Goal: Task Accomplishment & Management: Use online tool/utility

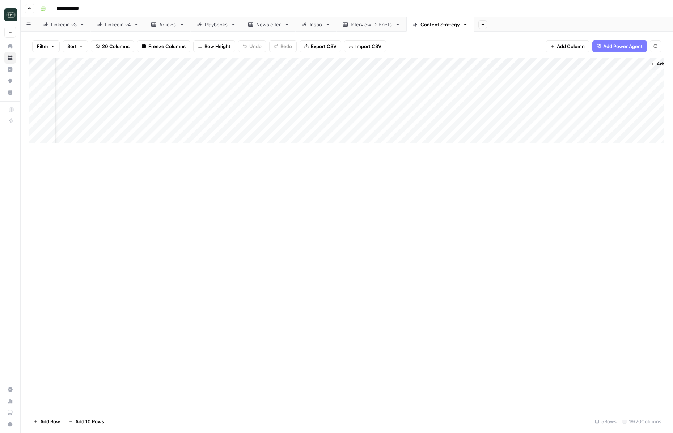
scroll to position [0, 853]
click at [32, 9] on button "Go back" at bounding box center [29, 8] width 9 height 9
click at [473, 76] on div "Add Column" at bounding box center [346, 76] width 635 height 36
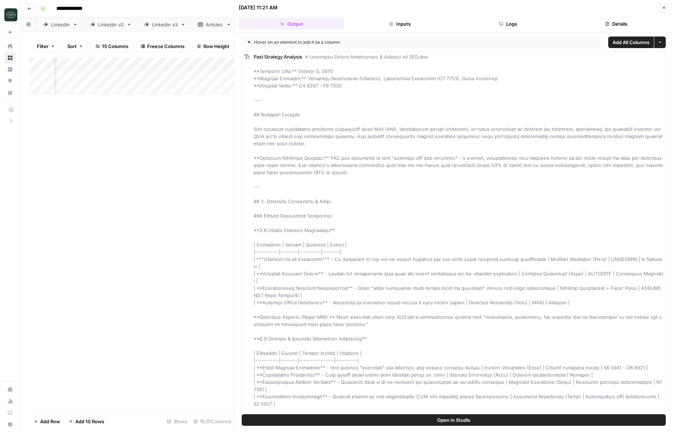
click at [515, 29] on button "Logs" at bounding box center [507, 24] width 105 height 12
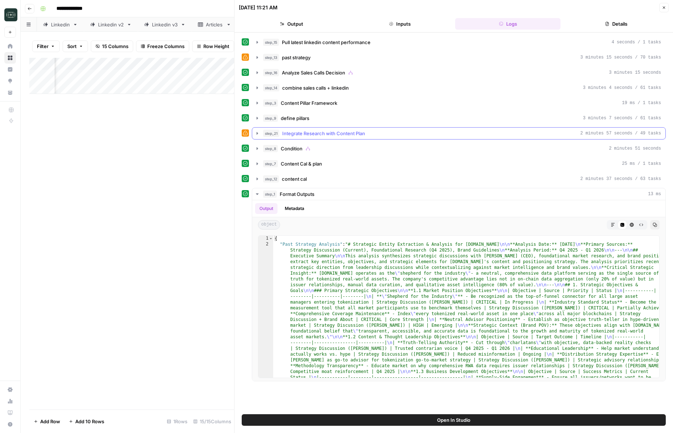
click at [455, 139] on button "step_21 Integrate Research with Content Plan 2 minutes 57 seconds / 49 tasks" at bounding box center [458, 134] width 413 height 12
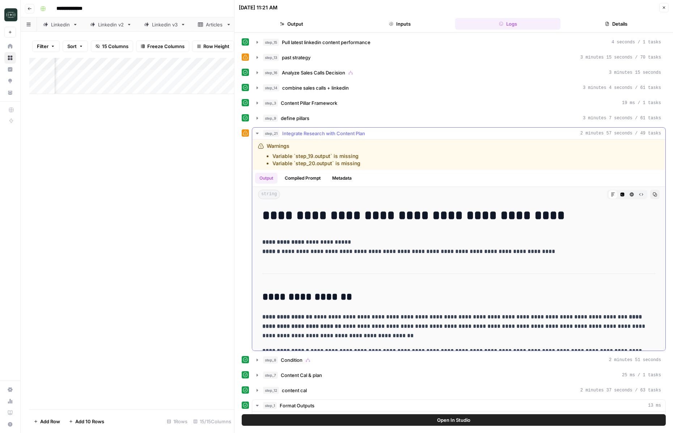
click at [455, 136] on div "step_21 Integrate Research with Content Plan 2 minutes 57 seconds / 49 tasks" at bounding box center [462, 133] width 398 height 7
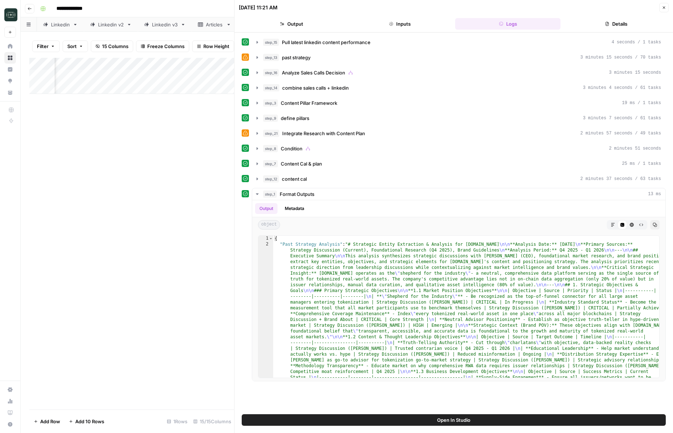
click at [372, 106] on div "step_3 Content Pillar Framework 19 ms / 1 tasks" at bounding box center [462, 102] width 398 height 7
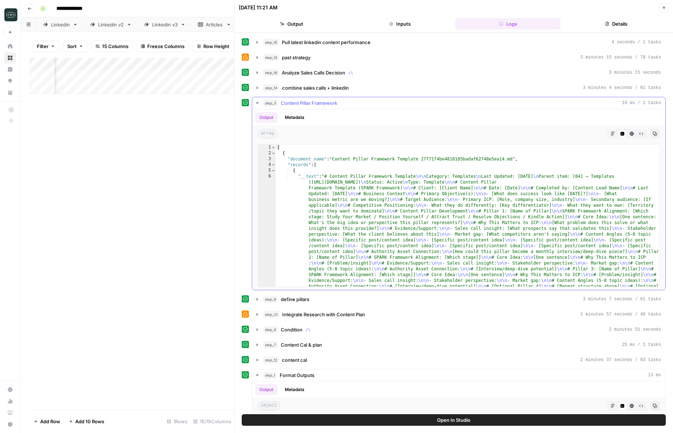
click at [372, 106] on div "step_3 Content Pillar Framework 19 ms / 1 tasks" at bounding box center [462, 102] width 398 height 7
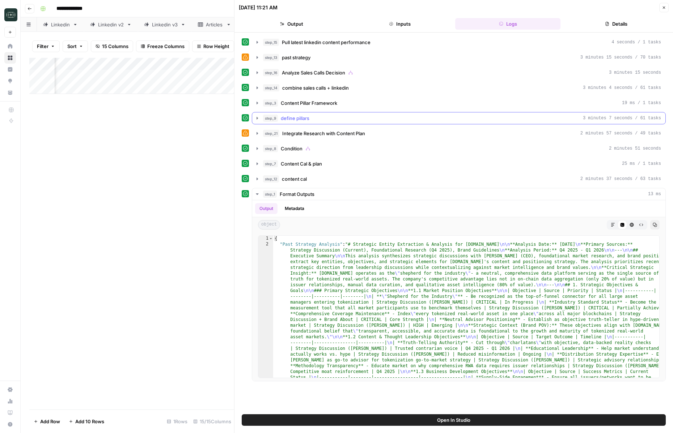
click at [363, 116] on div "step_9 define pillars 3 minutes 7 seconds / 61 tasks" at bounding box center [462, 118] width 398 height 7
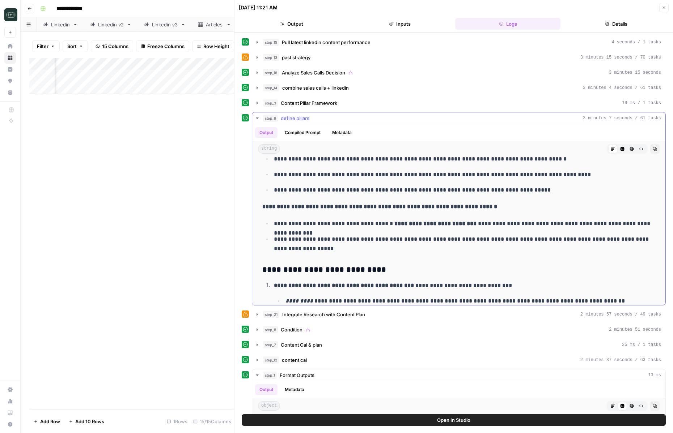
scroll to position [1597, 0]
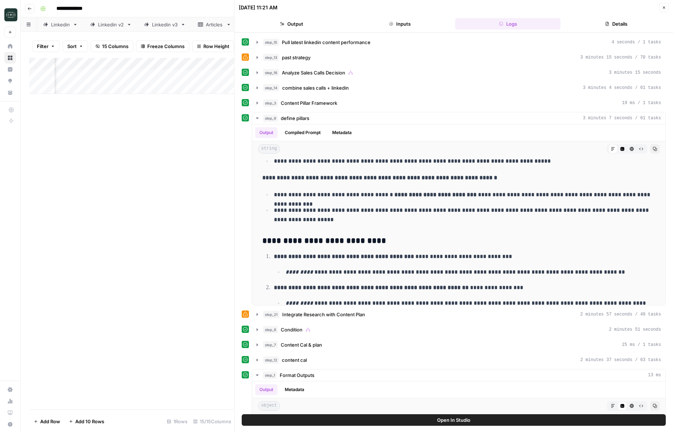
click at [664, 8] on icon "button" at bounding box center [663, 8] width 3 height 3
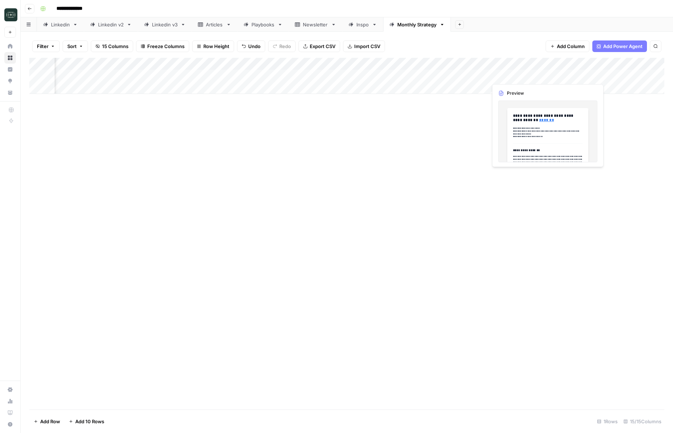
click at [547, 76] on div "Add Column" at bounding box center [346, 76] width 635 height 36
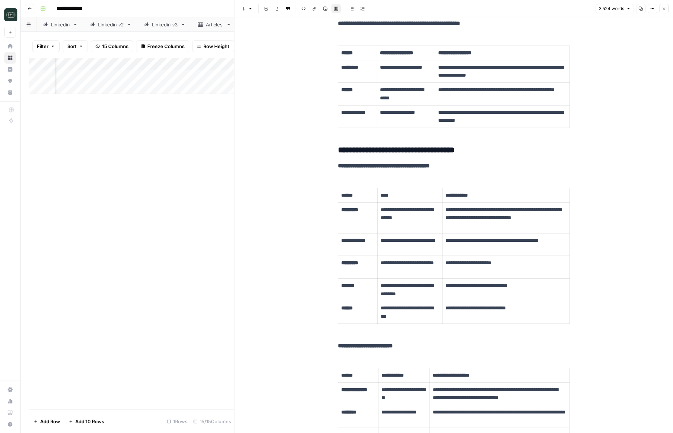
scroll to position [2320, 0]
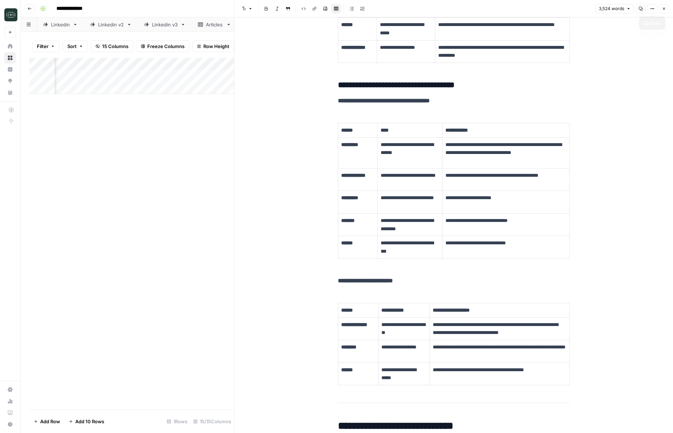
click at [663, 5] on button "Close" at bounding box center [663, 8] width 9 height 9
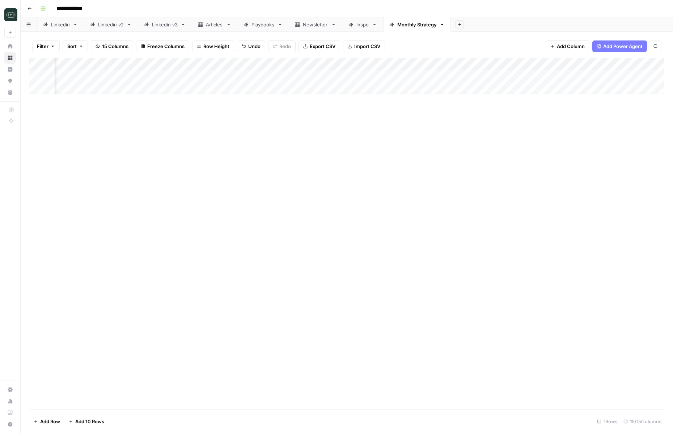
scroll to position [0, 412]
click at [567, 76] on div "Add Column" at bounding box center [346, 76] width 635 height 36
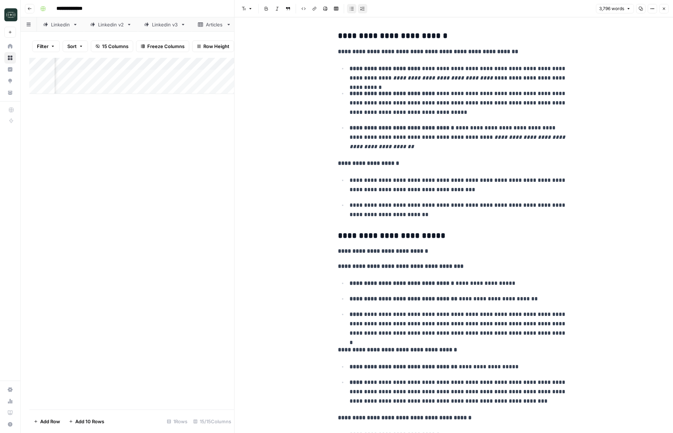
scroll to position [584, 0]
click at [667, 11] on button "Close" at bounding box center [663, 8] width 9 height 9
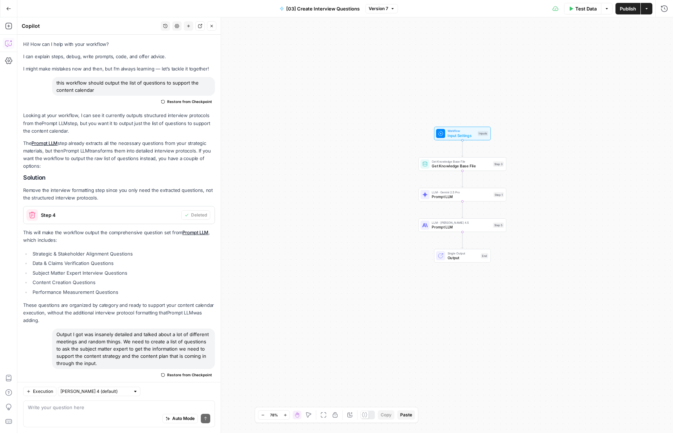
scroll to position [1292, 0]
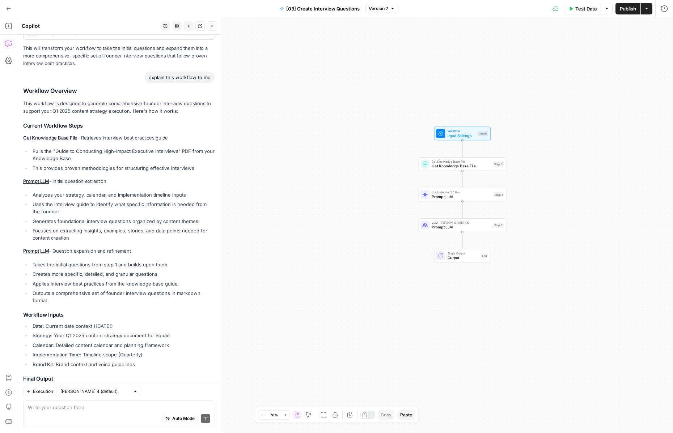
click at [75, 403] on div "Write your question here Auto Mode Send" at bounding box center [119, 414] width 192 height 27
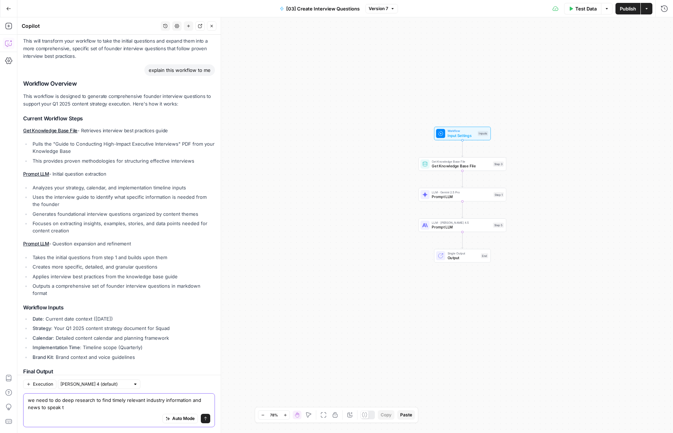
type textarea "we need to do deep research to find timely relevant industry information and ne…"
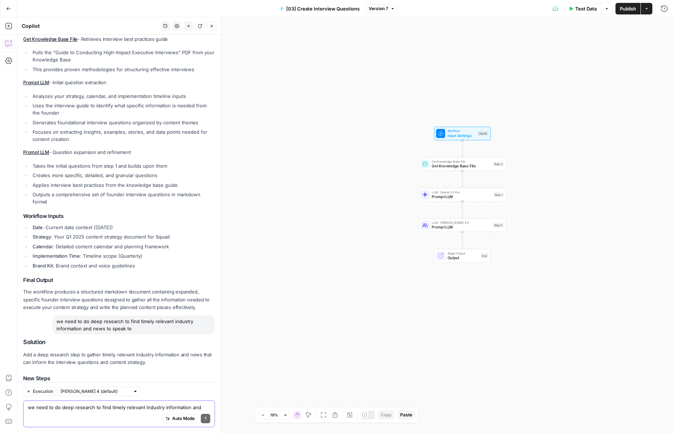
scroll to position [1495, 0]
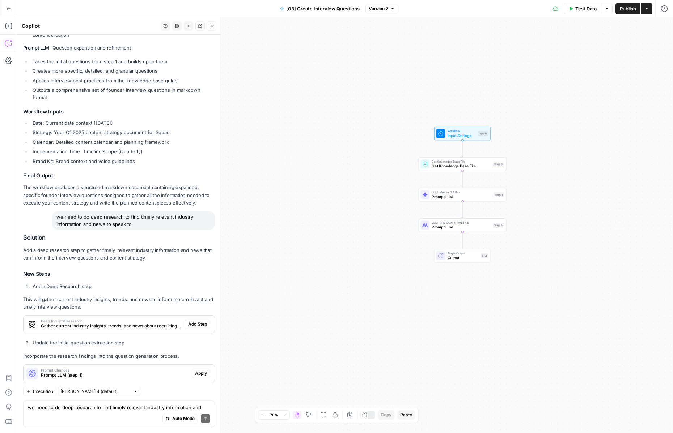
click at [135, 319] on span "Deep Industry Research" at bounding box center [111, 321] width 141 height 4
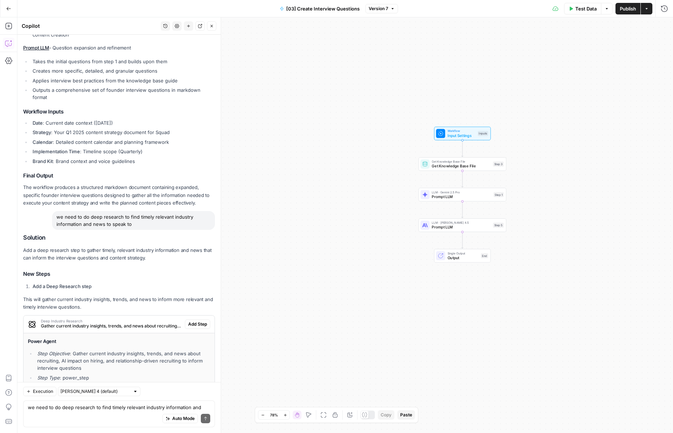
click at [135, 319] on span "Deep Industry Research" at bounding box center [111, 321] width 141 height 4
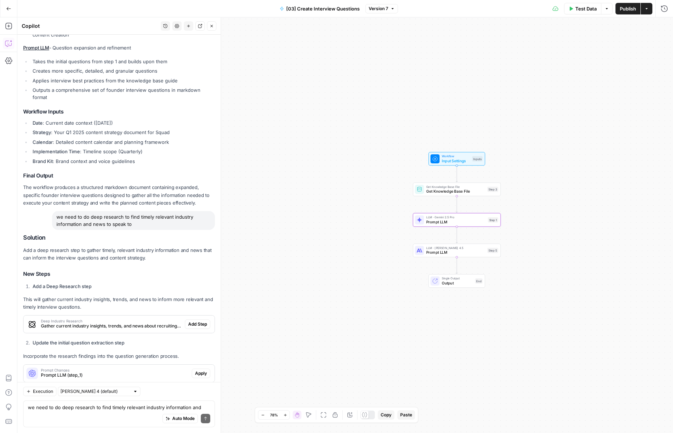
click at [131, 372] on span "Prompt LLM (step_1)" at bounding box center [115, 375] width 148 height 7
click at [199, 321] on span "Add Step" at bounding box center [197, 324] width 19 height 7
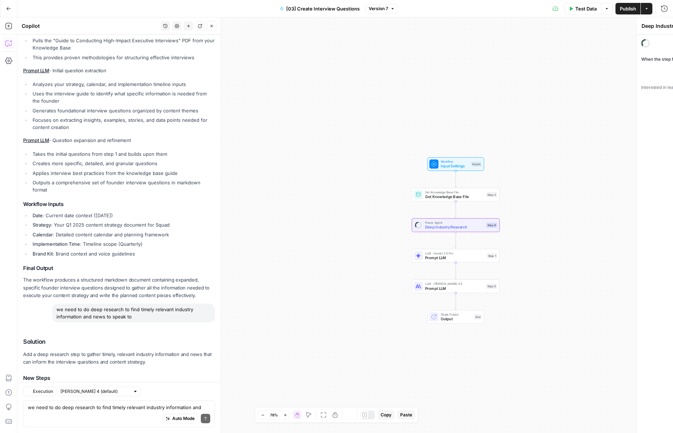
scroll to position [1518, 0]
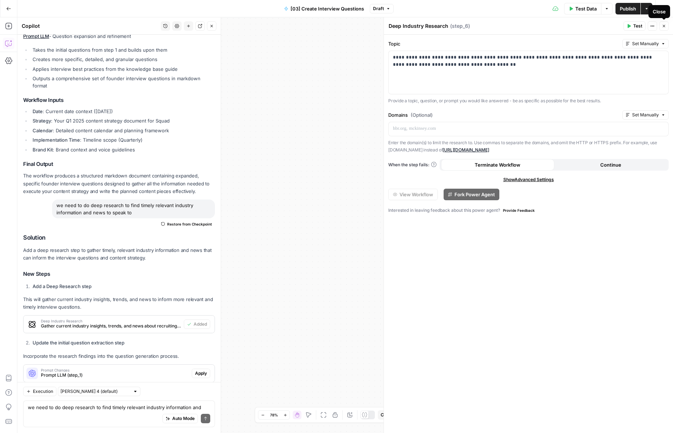
click at [662, 27] on icon "button" at bounding box center [663, 26] width 4 height 4
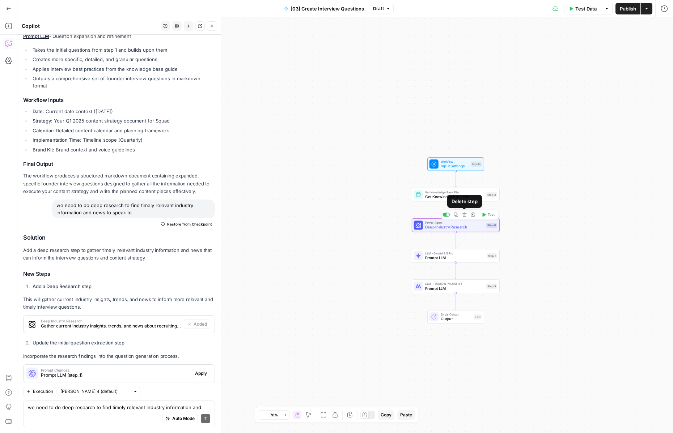
click at [458, 231] on div "Power Agent Deep Industry Research Step 6 Copy step Delete step Add Note Test" at bounding box center [456, 225] width 88 height 14
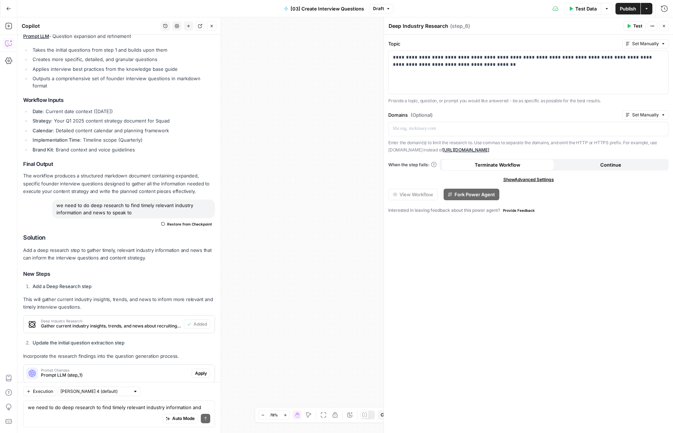
click at [664, 24] on icon "button" at bounding box center [663, 26] width 4 height 4
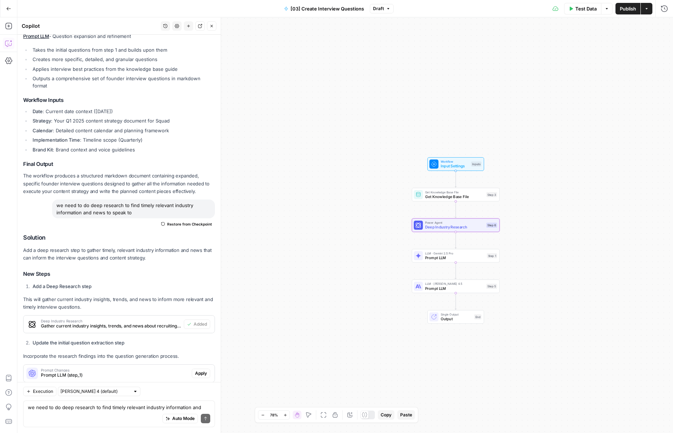
click at [445, 162] on span "Workflow" at bounding box center [454, 161] width 28 height 5
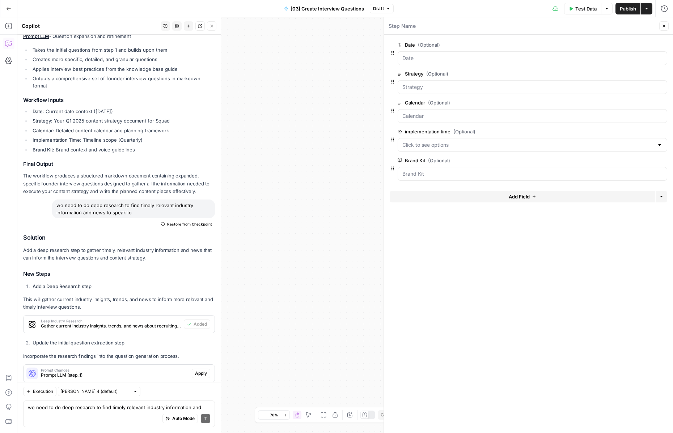
click at [671, 23] on header "Step Name Close" at bounding box center [528, 25] width 289 height 17
click at [665, 26] on span "Close" at bounding box center [665, 26] width 0 height 0
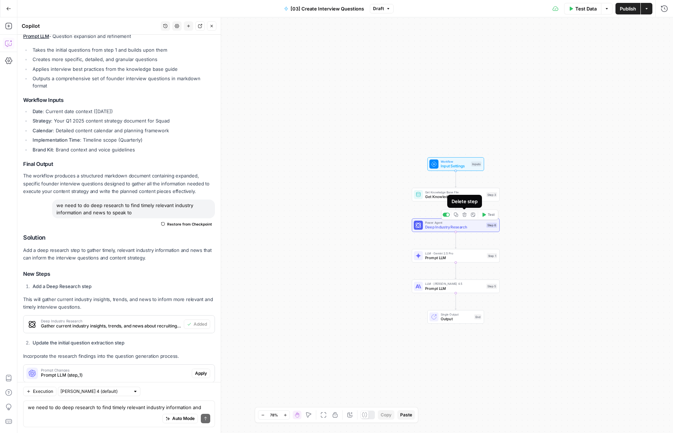
click at [465, 217] on button "Delete step" at bounding box center [464, 214] width 7 height 7
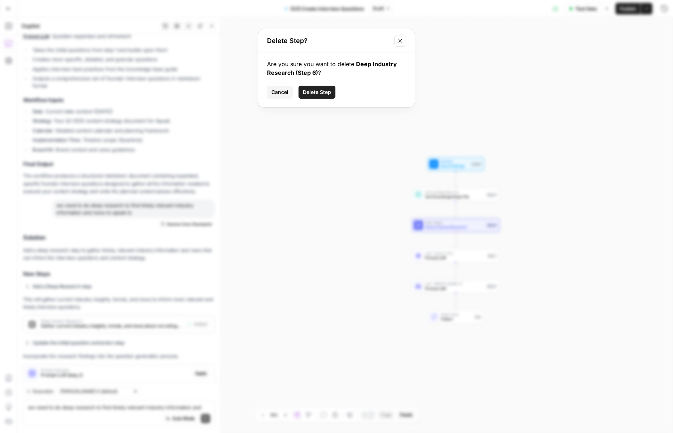
click at [329, 91] on span "Delete Step" at bounding box center [317, 92] width 28 height 7
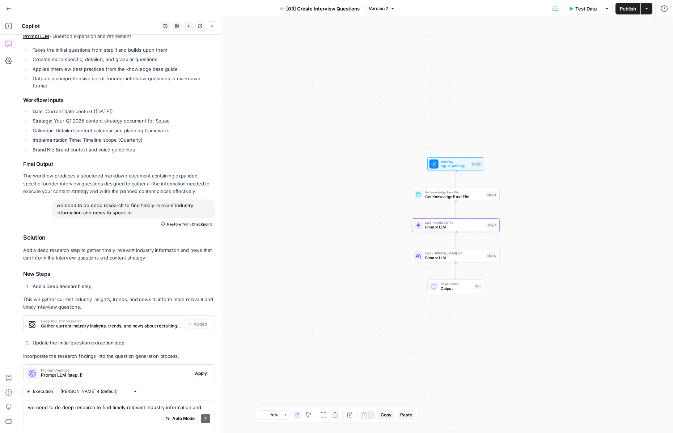
click at [178, 368] on span "Prompt Changes" at bounding box center [115, 370] width 148 height 4
click at [176, 368] on span "Prompt Changes" at bounding box center [115, 370] width 148 height 4
click at [85, 408] on textarea "we need to do deep research to find timely relevant industry information and ne…" at bounding box center [119, 407] width 182 height 7
click at [141, 407] on textarea "we need to do deep research to find timely relevant industry information and ne…" at bounding box center [119, 407] width 182 height 7
type textarea "information from step 1 should also output what to do deep reserach on"
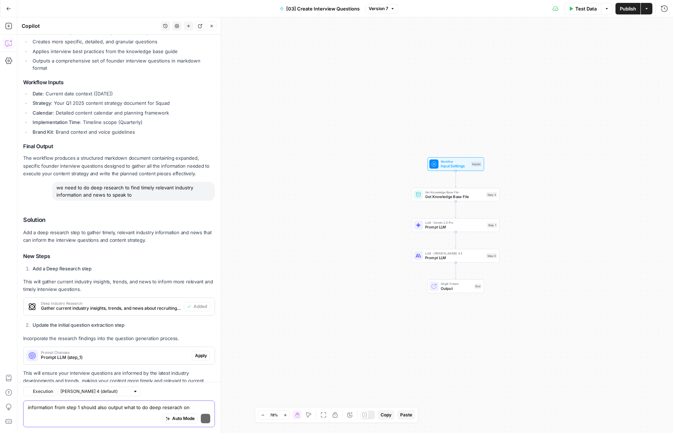
scroll to position [1664, 0]
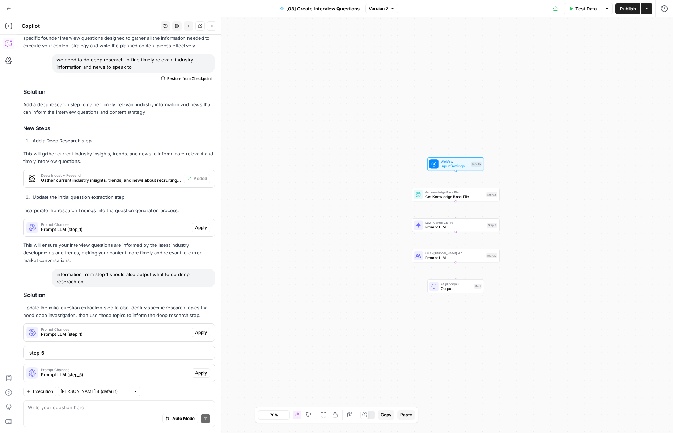
click at [130, 349] on span "step_6" at bounding box center [118, 352] width 178 height 7
click at [201, 329] on span "Apply" at bounding box center [201, 332] width 12 height 7
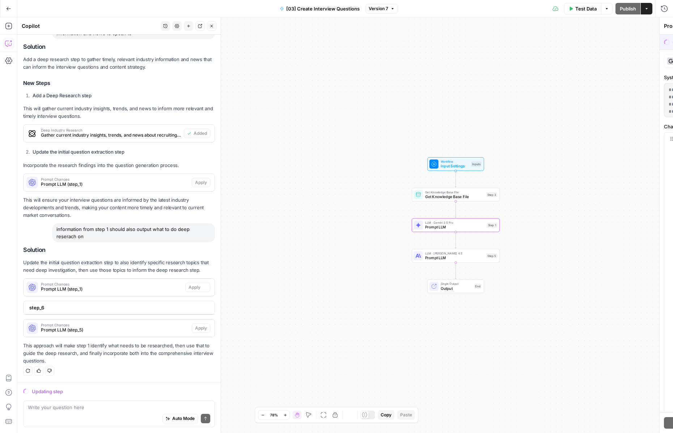
scroll to position [1560, 0]
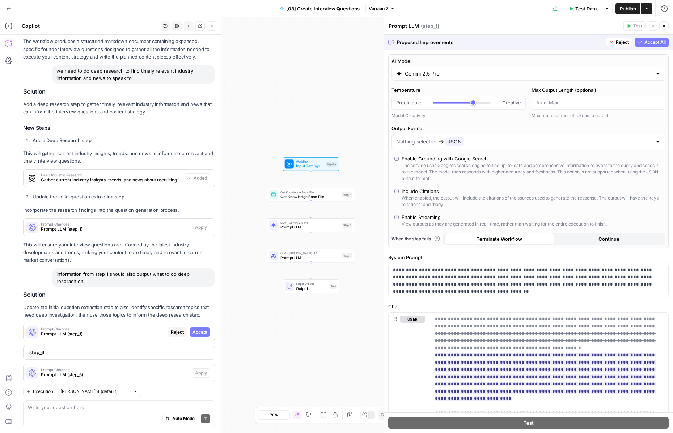
click at [649, 42] on span "Accept All" at bounding box center [654, 42] width 21 height 7
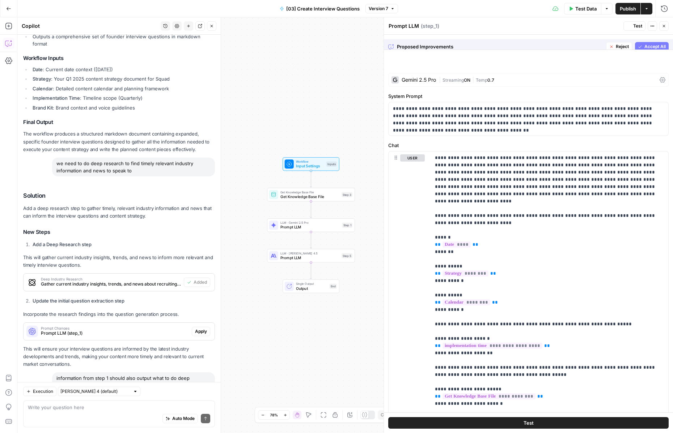
scroll to position [1676, 0]
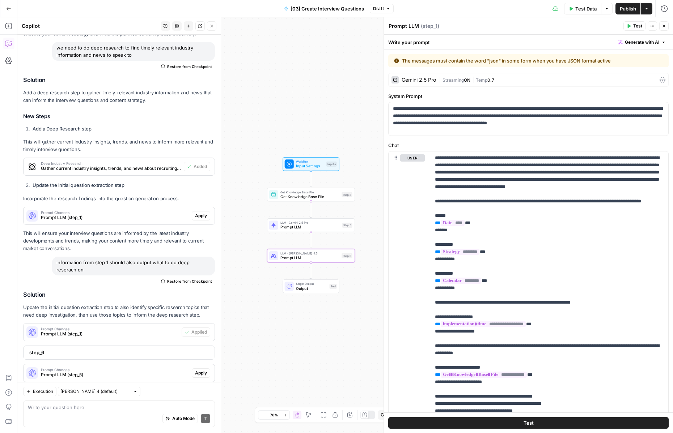
click at [204, 370] on span "Apply" at bounding box center [201, 373] width 12 height 7
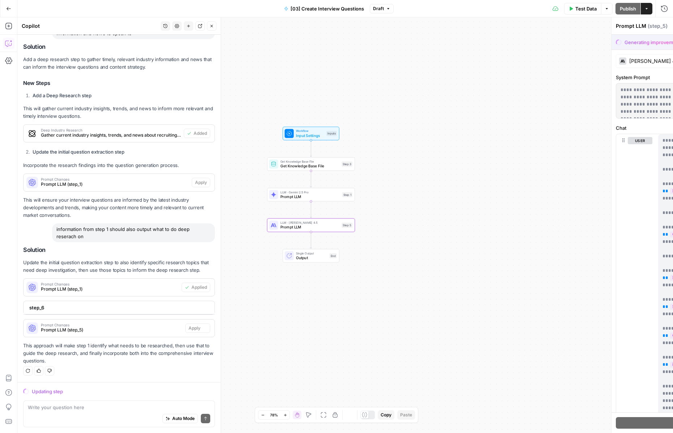
scroll to position [1560, 0]
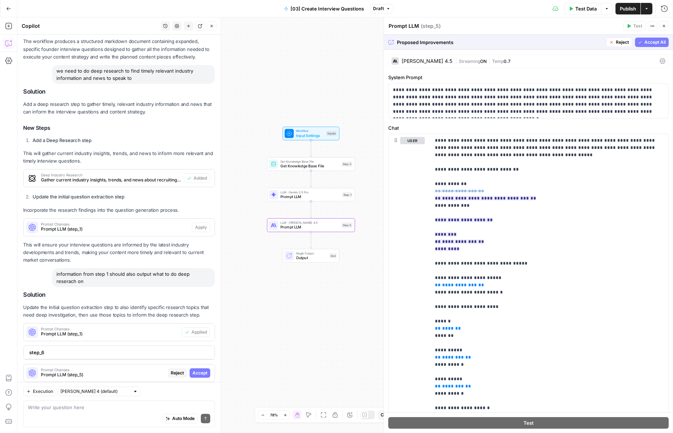
click at [197, 370] on span "Accept" at bounding box center [199, 373] width 15 height 7
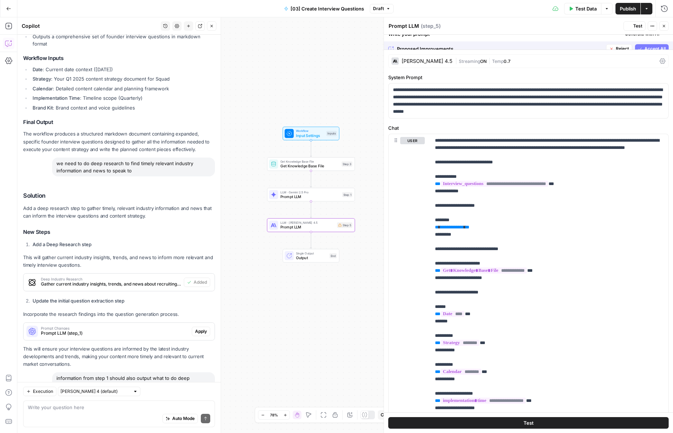
scroll to position [1676, 0]
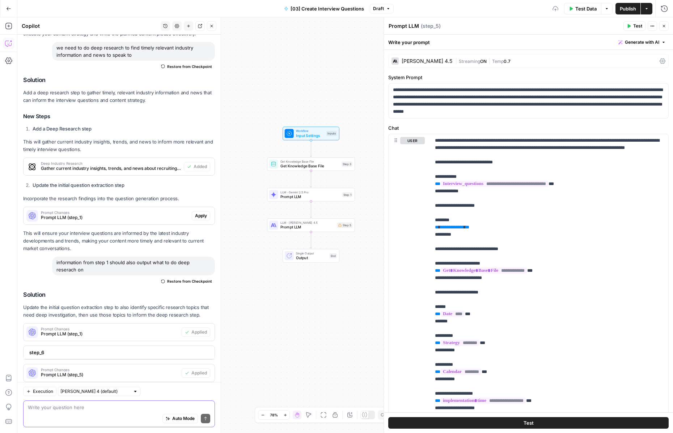
click at [85, 407] on textarea at bounding box center [119, 407] width 182 height 7
type textarea "step 6 didnt appear"
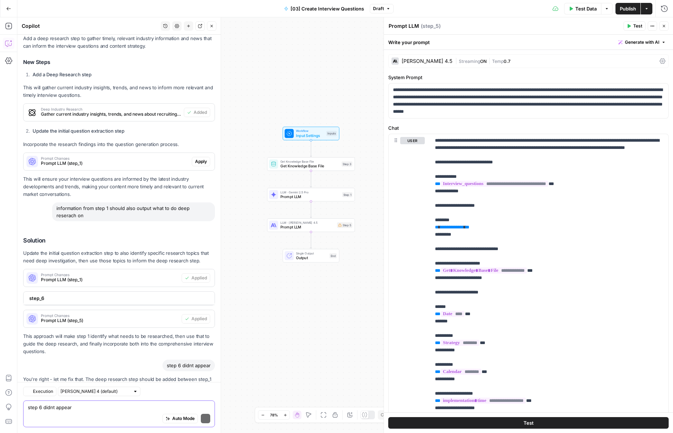
scroll to position [1872, 0]
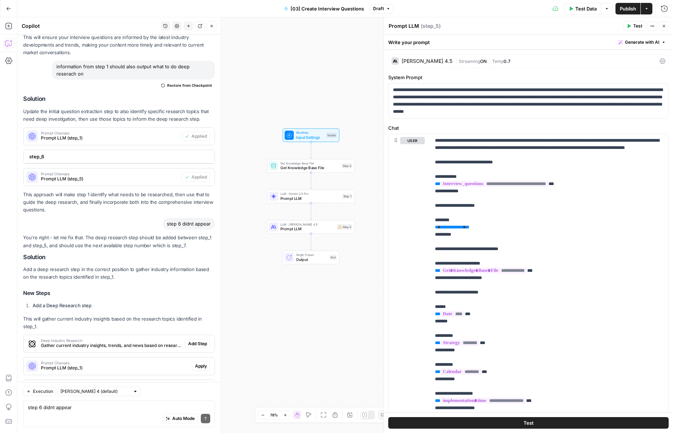
click at [71, 335] on div "Deep Industry Research Gather current industry insights, trends, and news based…" at bounding box center [104, 343] width 161 height 17
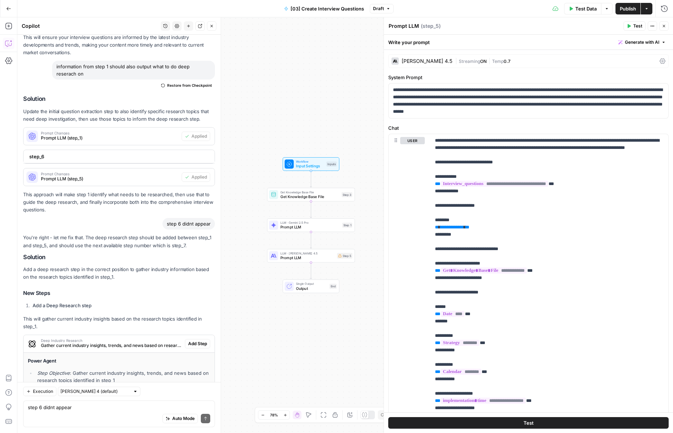
scroll to position [1971, 0]
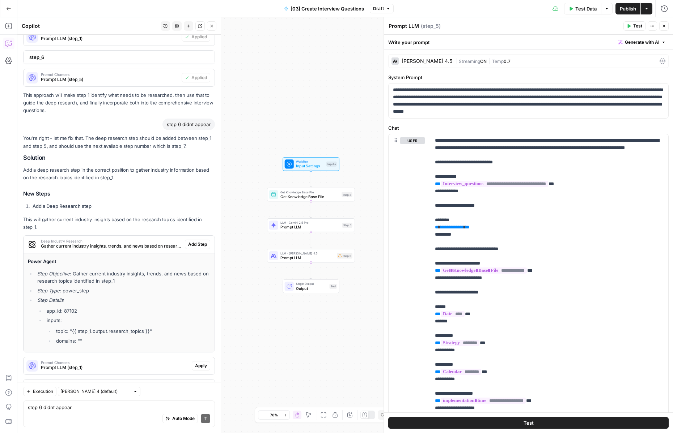
click at [121, 239] on span "Deep Industry Research" at bounding box center [111, 241] width 141 height 4
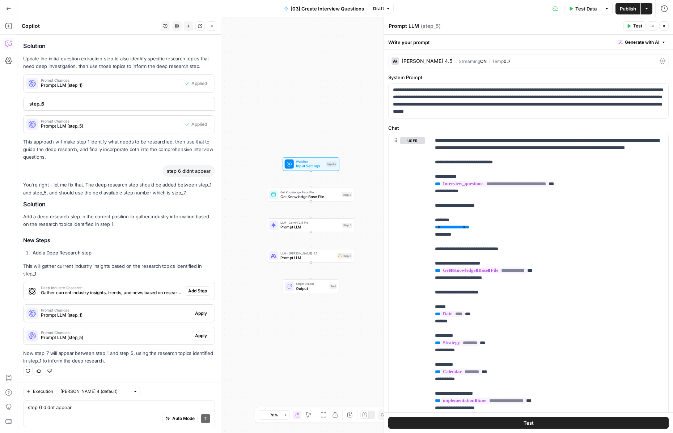
scroll to position [1872, 0]
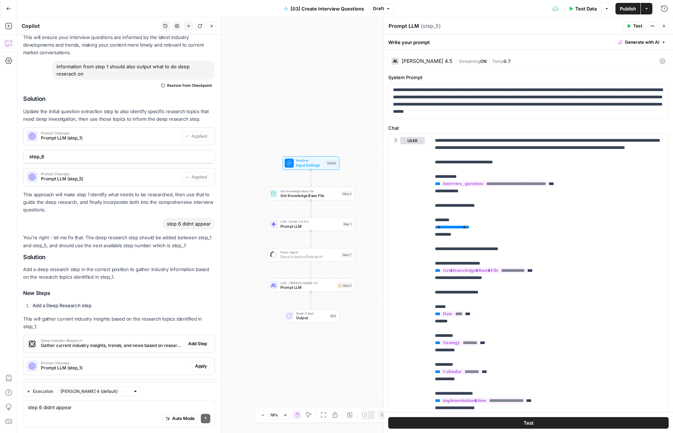
click at [193, 341] on span "Add Step" at bounding box center [197, 344] width 19 height 7
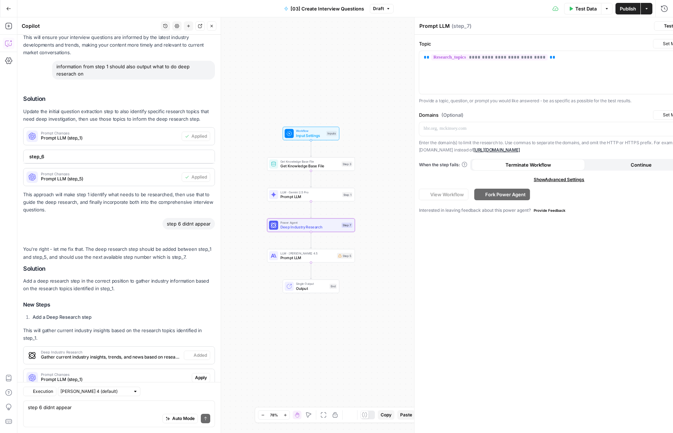
type textarea "Deep Industry Research"
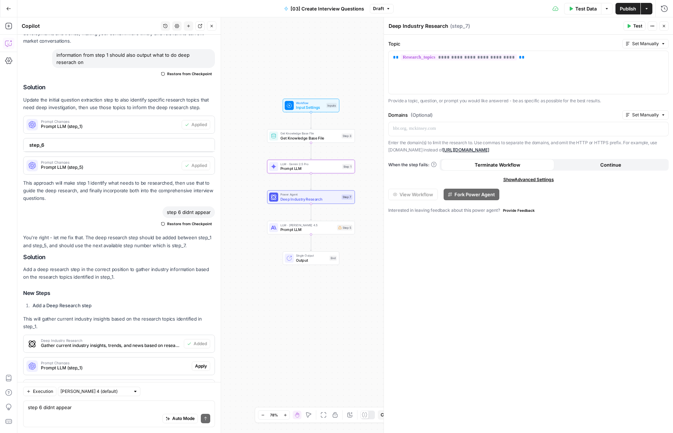
click at [198, 363] on span "Apply" at bounding box center [201, 366] width 12 height 7
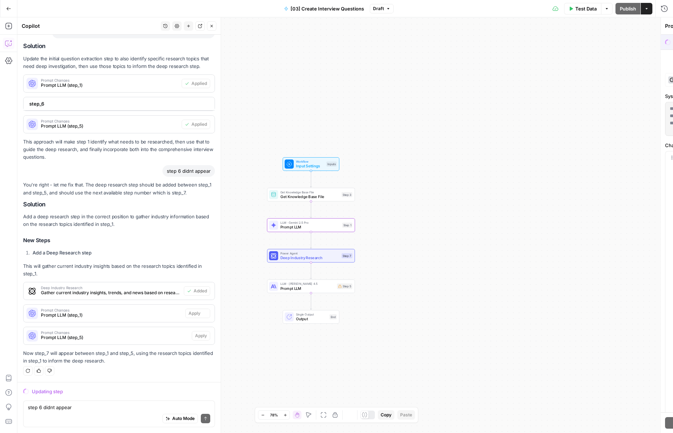
scroll to position [1756, 0]
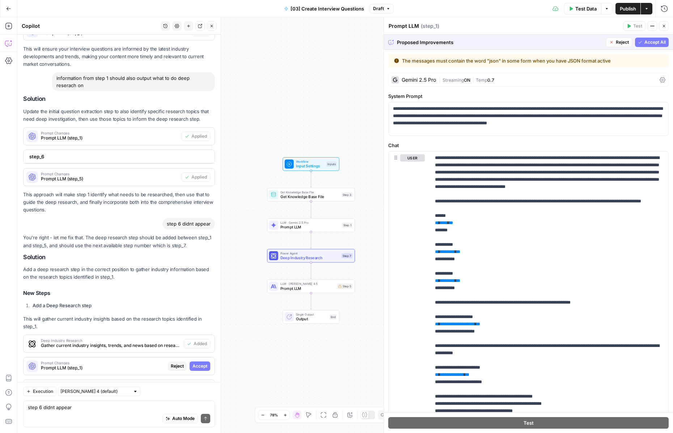
click at [658, 44] on span "Accept All" at bounding box center [654, 42] width 21 height 7
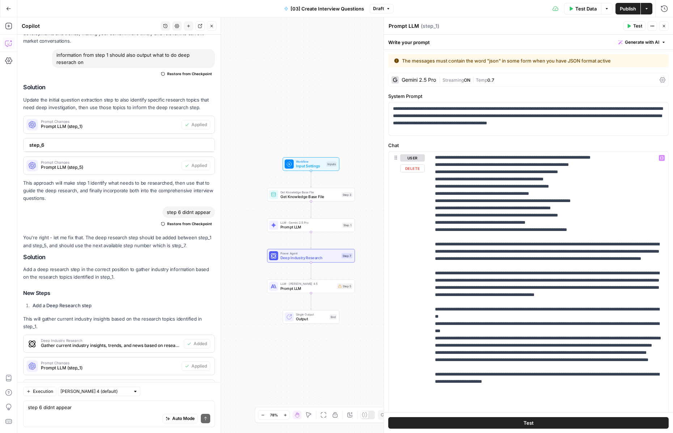
scroll to position [55, 0]
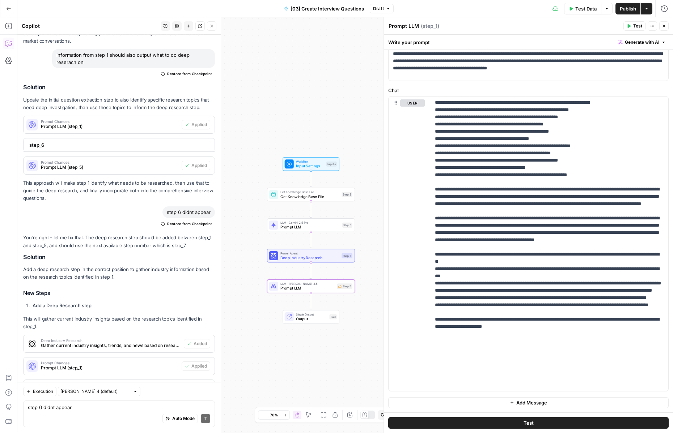
click at [200, 385] on span "Apply" at bounding box center [201, 388] width 12 height 7
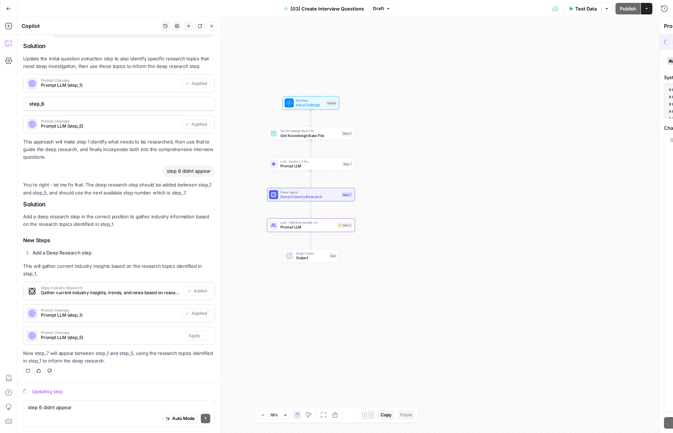
scroll to position [1756, 0]
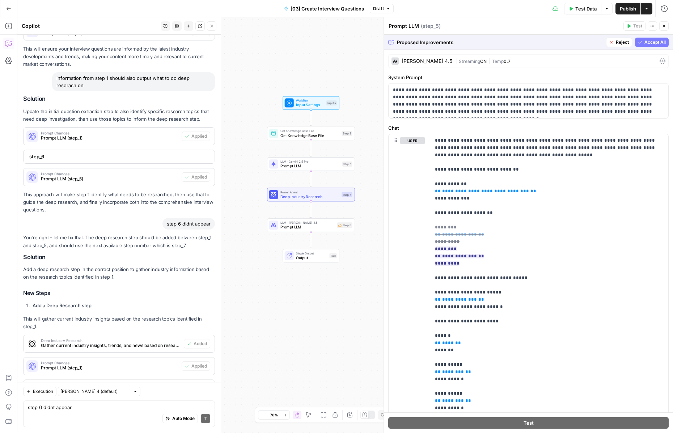
click at [644, 44] on span "Accept All" at bounding box center [654, 42] width 21 height 7
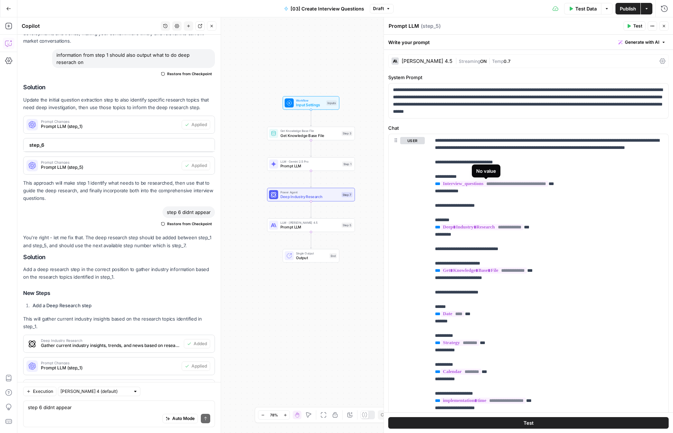
scroll to position [131, 0]
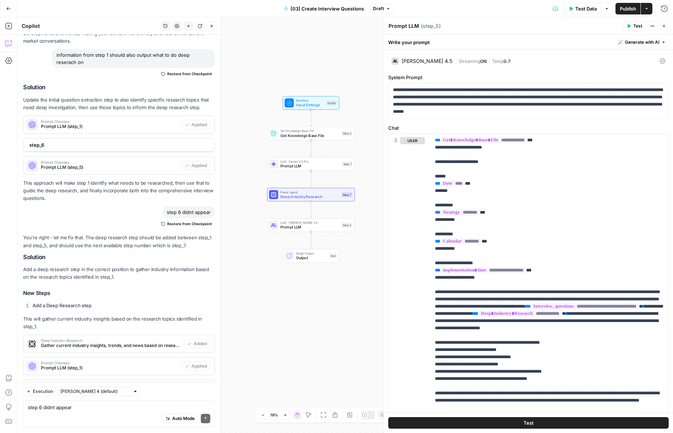
click at [589, 7] on span "Test Data" at bounding box center [585, 8] width 21 height 7
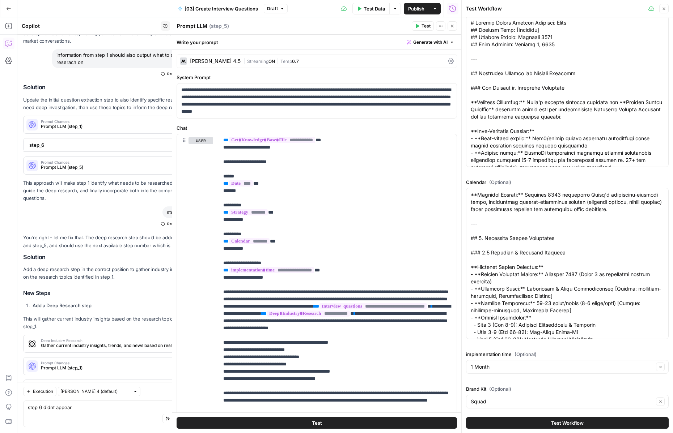
scroll to position [109, 0]
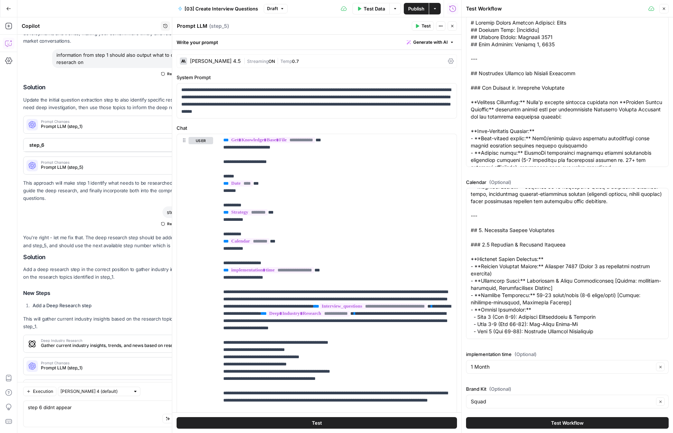
click at [492, 425] on button "Test Workflow" at bounding box center [567, 423] width 203 height 12
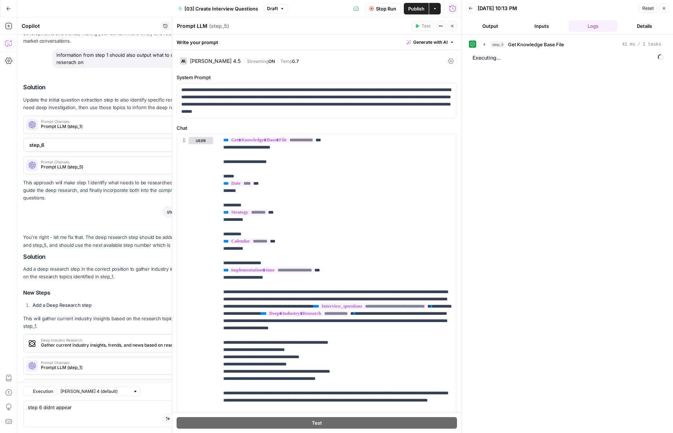
scroll to position [1883, 0]
click at [451, 27] on icon "button" at bounding box center [452, 26] width 4 height 4
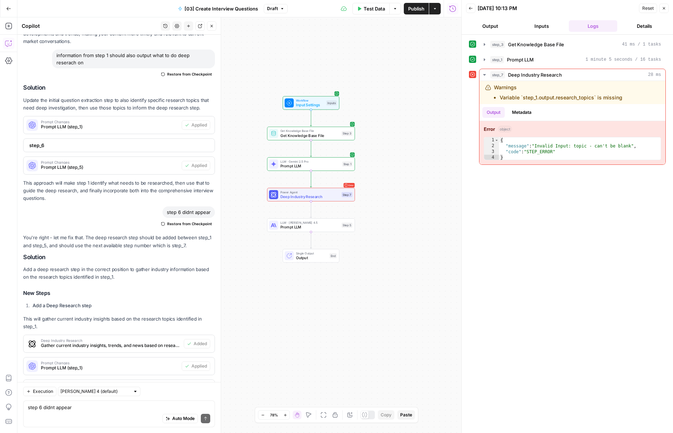
click at [310, 193] on span "Power Agent" at bounding box center [309, 192] width 59 height 5
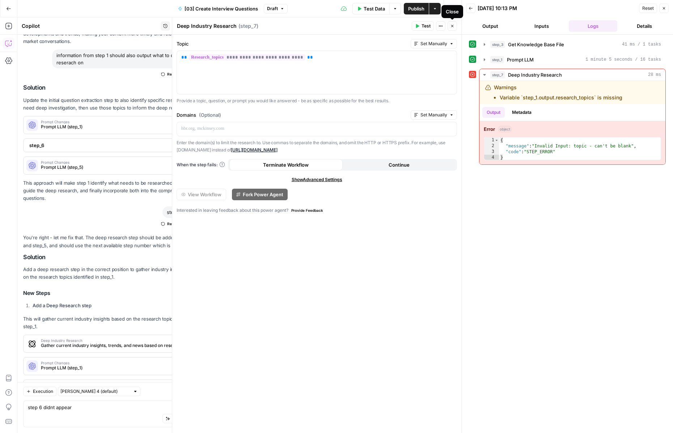
click at [455, 27] on button "Close" at bounding box center [451, 25] width 9 height 9
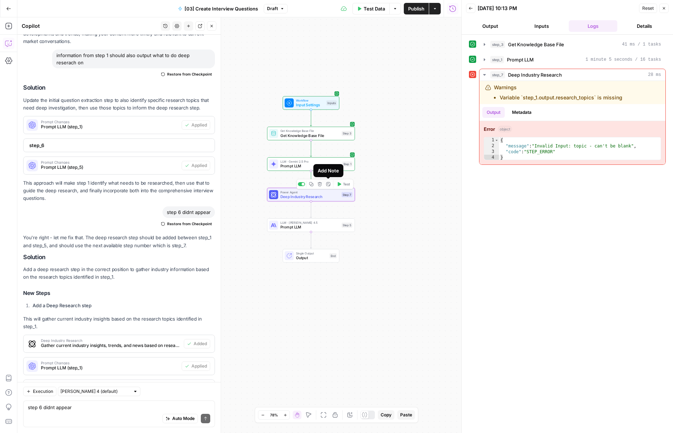
click at [319, 184] on icon "button" at bounding box center [319, 184] width 4 height 4
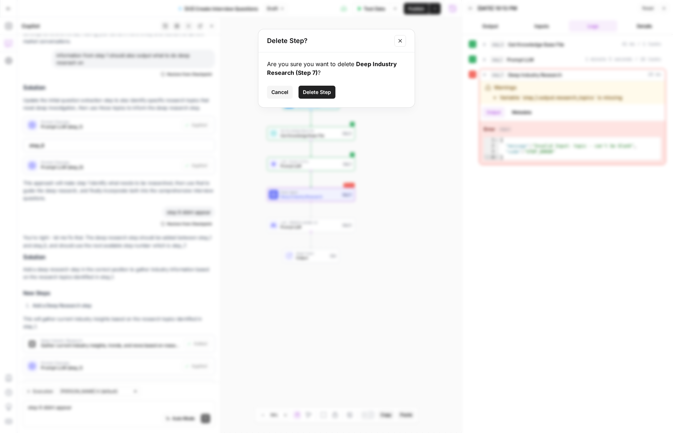
click at [312, 91] on span "Delete Step" at bounding box center [317, 92] width 28 height 7
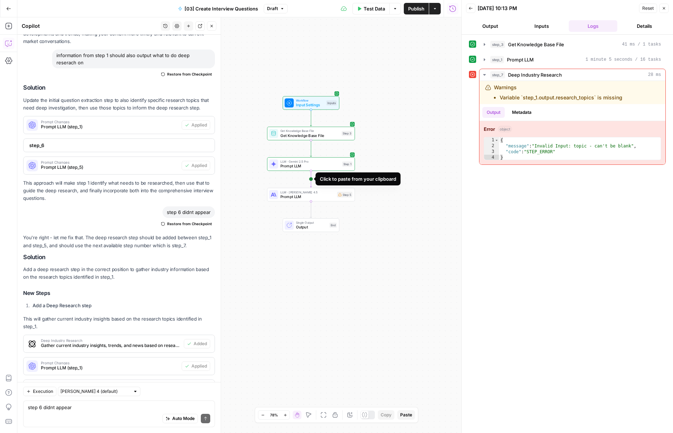
click at [310, 178] on icon "Edge from step_1 to step_5" at bounding box center [311, 179] width 2 height 16
click at [290, 195] on span "Prompt LLM" at bounding box center [309, 197] width 59 height 6
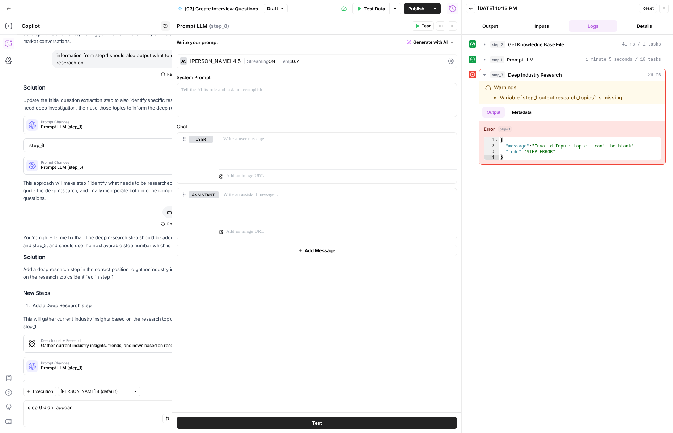
click at [229, 59] on div "[PERSON_NAME] 4.5" at bounding box center [215, 61] width 51 height 5
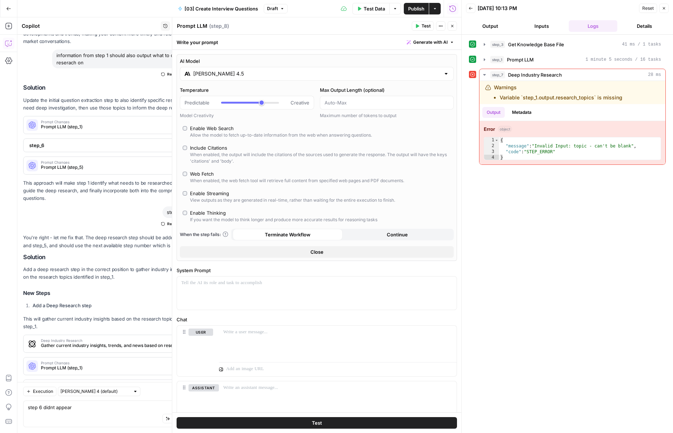
click at [203, 130] on div "Enable Web Search" at bounding box center [212, 128] width 44 height 7
click at [666, 11] on button "Close" at bounding box center [663, 8] width 9 height 9
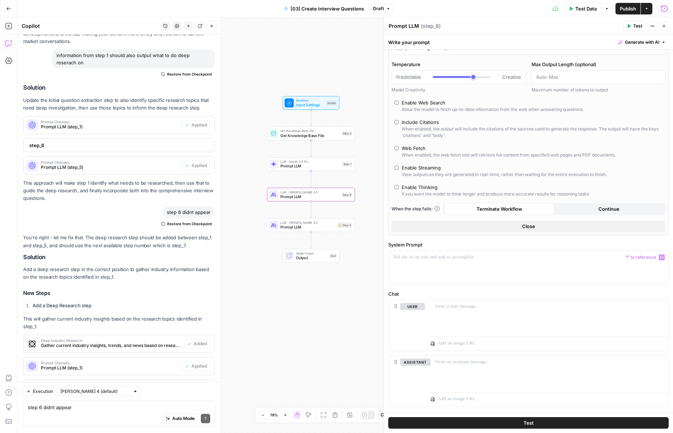
scroll to position [25, 0]
click at [98, 418] on div "Auto Mode Send" at bounding box center [119, 419] width 182 height 16
type textarea "use step 8 to do research"
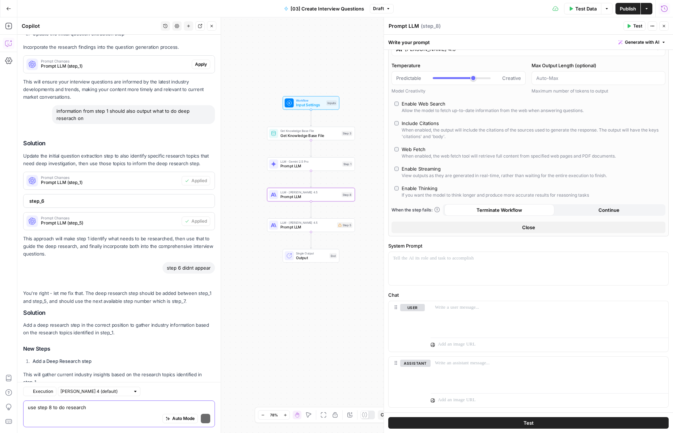
scroll to position [1981, 0]
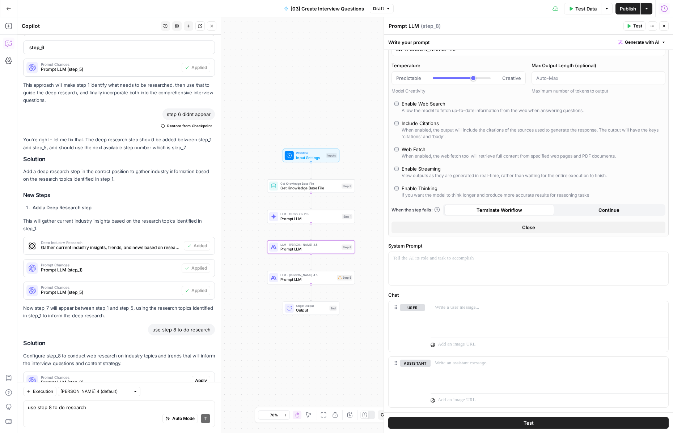
click at [199, 376] on button "Apply" at bounding box center [201, 380] width 18 height 9
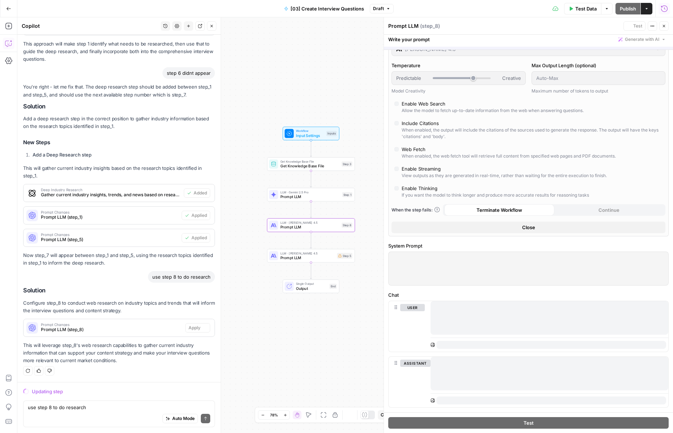
scroll to position [1854, 0]
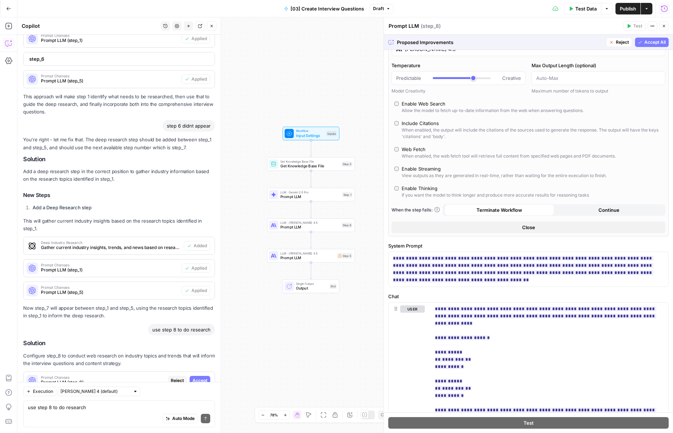
click at [644, 46] on button "Accept All" at bounding box center [652, 42] width 34 height 9
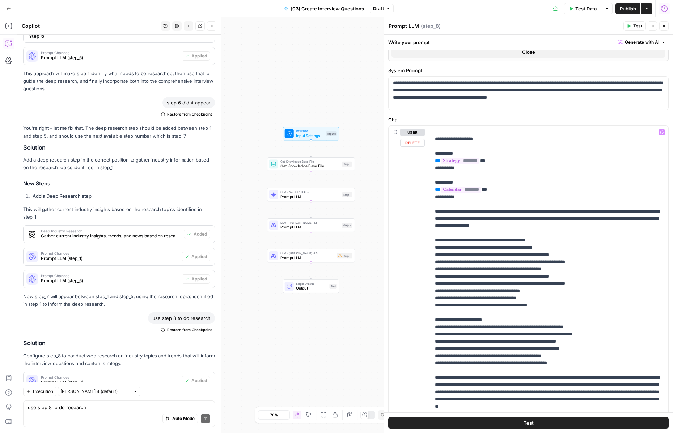
scroll to position [246, 0]
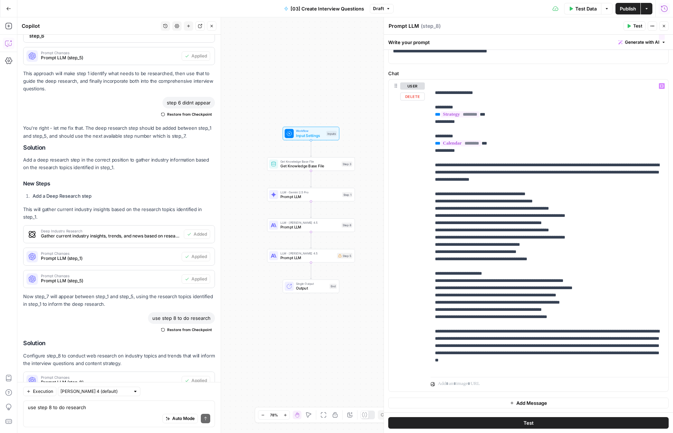
click at [664, 27] on icon "button" at bounding box center [663, 26] width 4 height 4
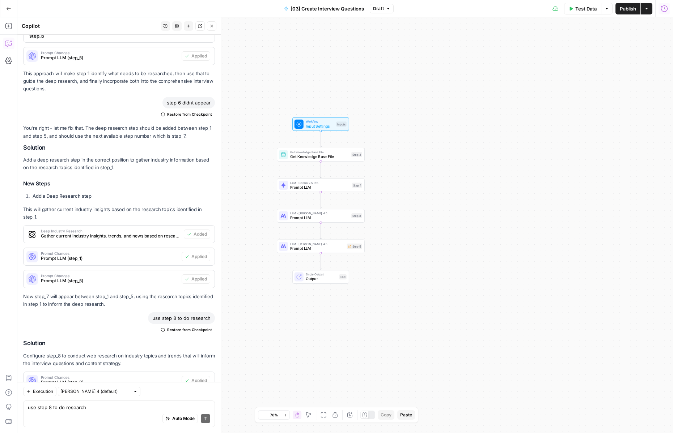
drag, startPoint x: 502, startPoint y: 217, endPoint x: 560, endPoint y: 182, distance: 67.6
click at [560, 182] on div "Workflow Input Settings Inputs Get Knowledge Base File Get Knowledge Base File …" at bounding box center [344, 225] width 655 height 416
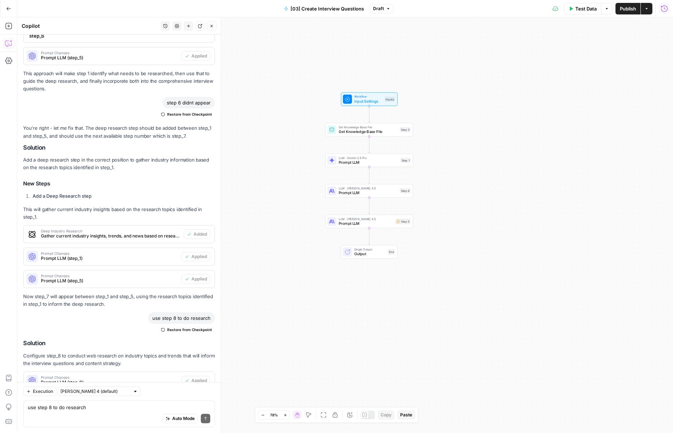
click at [584, 10] on span "Test Data" at bounding box center [585, 8] width 21 height 7
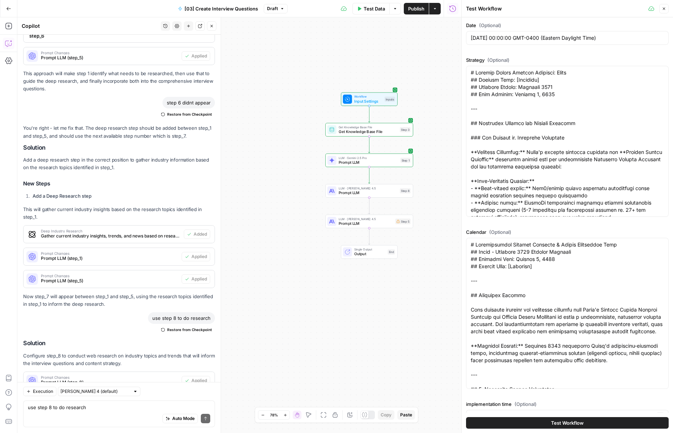
click at [511, 426] on button "Test Workflow" at bounding box center [567, 423] width 203 height 12
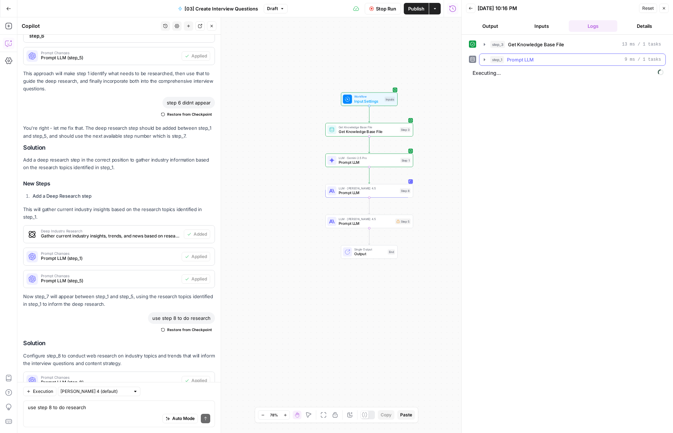
click at [483, 63] on button "step_1 Prompt LLM 9 ms / 1 tasks" at bounding box center [572, 60] width 186 height 12
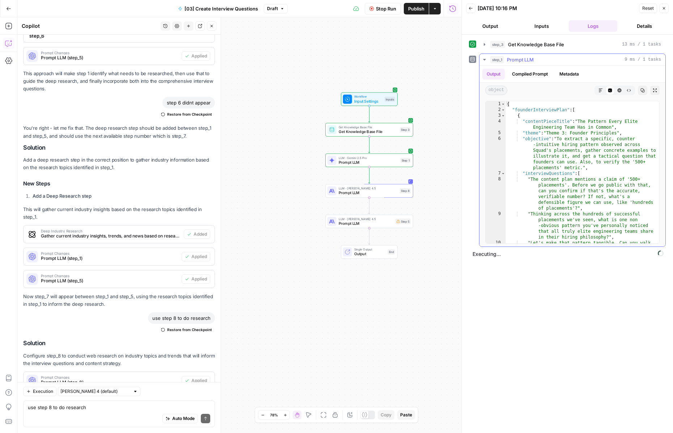
click at [485, 60] on icon "button" at bounding box center [484, 60] width 6 height 6
